Goal: Task Accomplishment & Management: Manage account settings

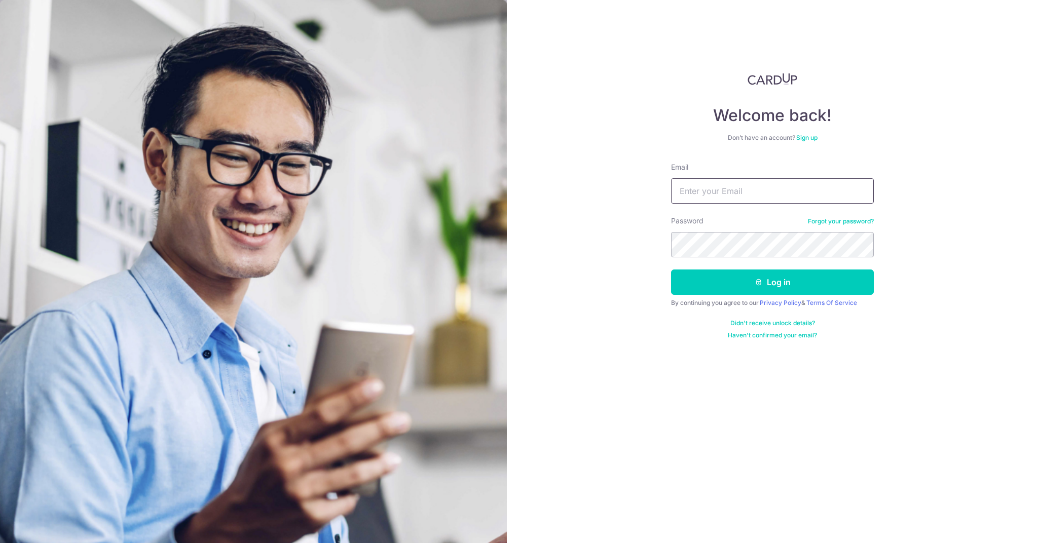
type input "[EMAIL_ADDRESS][DOMAIN_NAME]"
click at [757, 280] on icon "submit" at bounding box center [759, 282] width 8 height 8
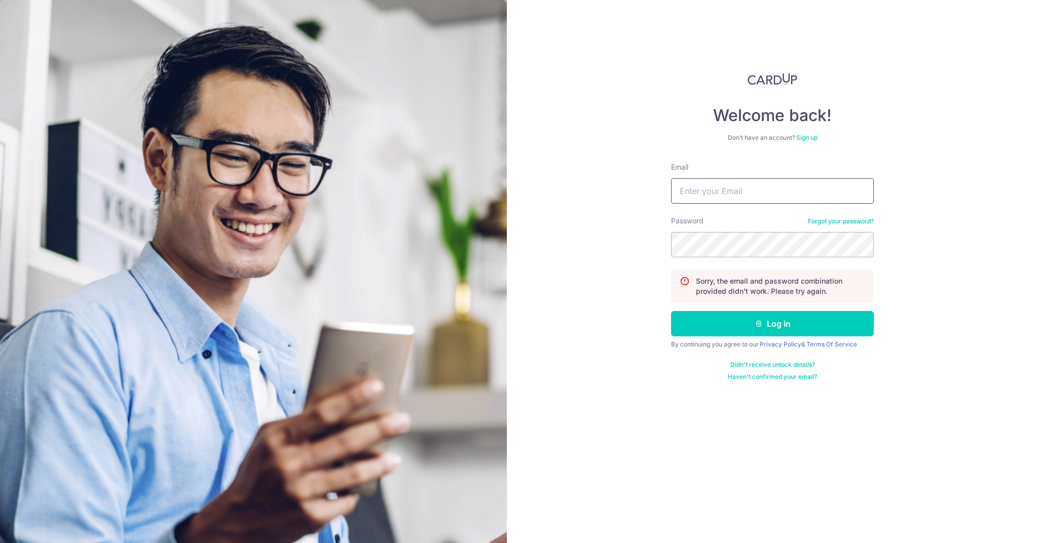
type input "[EMAIL_ADDRESS][DOMAIN_NAME]"
click at [755, 320] on icon "submit" at bounding box center [759, 324] width 8 height 8
click at [813, 221] on link "Forgot your password?" at bounding box center [841, 221] width 66 height 8
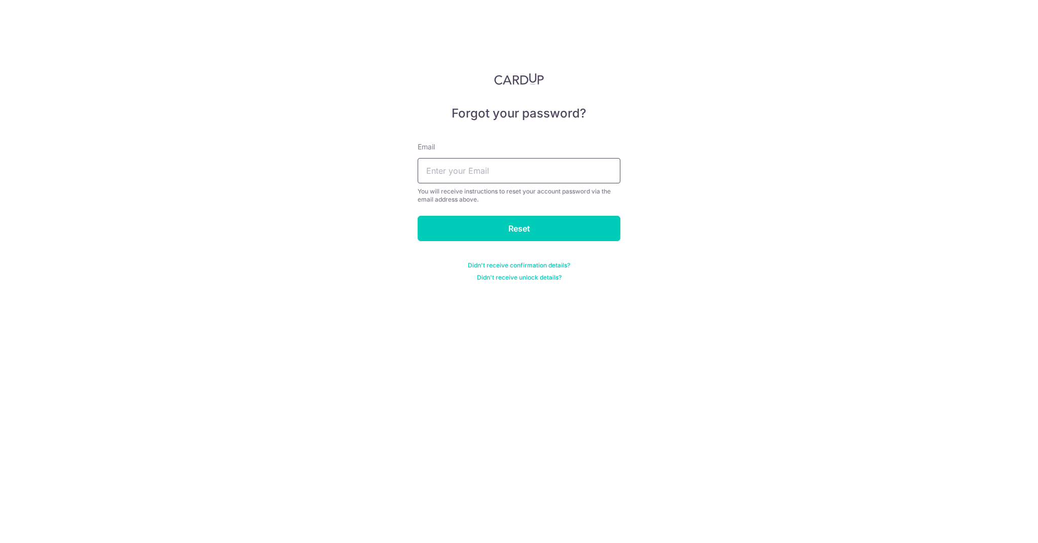
click at [480, 177] on input "text" at bounding box center [519, 170] width 203 height 25
type input "[EMAIL_ADDRESS][DOMAIN_NAME]"
click at [521, 229] on input "Reset" at bounding box center [519, 228] width 203 height 25
